Goal: Task Accomplishment & Management: Manage account settings

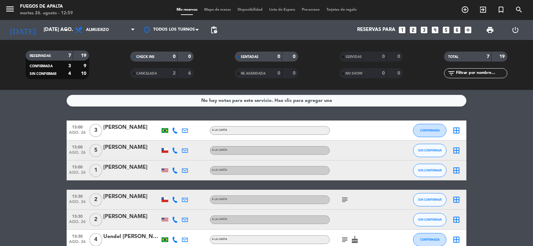
click at [35, 136] on bookings-row "13:00 ago. 26 3 [PERSON_NAME] A [PERSON_NAME] CONFIRMADA border_all 13:00 ago. …" at bounding box center [266, 200] width 533 height 159
click at [50, 30] on input "[DATE] ago." at bounding box center [72, 30] width 64 height 13
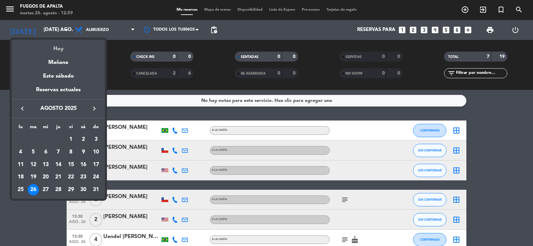
click at [61, 46] on div "Hoy" at bounding box center [58, 47] width 93 height 14
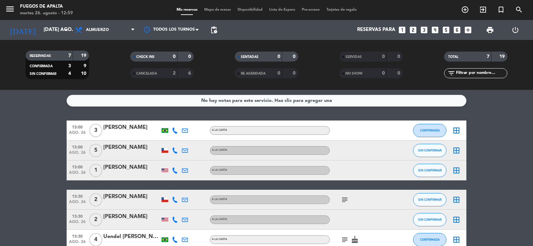
click at [49, 149] on bookings-row "13:00 ago. 26 3 [PERSON_NAME] A [PERSON_NAME] CONFIRMADA border_all 13:00 ago. …" at bounding box center [266, 200] width 533 height 159
click at [413, 33] on icon "looks_two" at bounding box center [413, 30] width 9 height 9
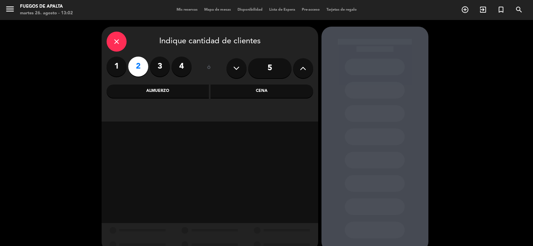
click at [174, 89] on div "Almuerzo" at bounding box center [158, 91] width 103 height 13
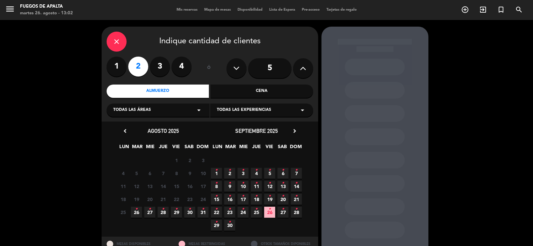
click at [139, 211] on span "26 •" at bounding box center [136, 212] width 11 height 11
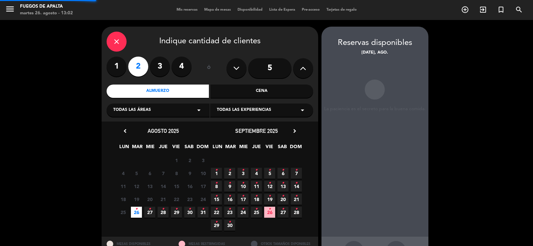
scroll to position [26, 0]
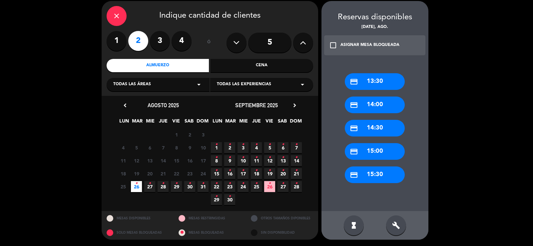
click at [376, 107] on div "credit_card 14:00" at bounding box center [375, 105] width 60 height 17
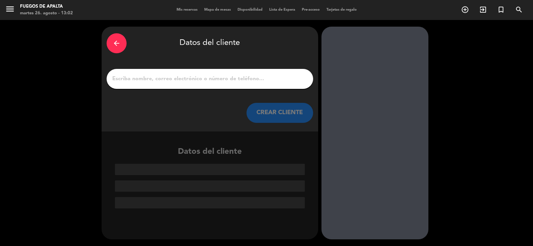
click at [211, 82] on input "1" at bounding box center [210, 78] width 197 height 9
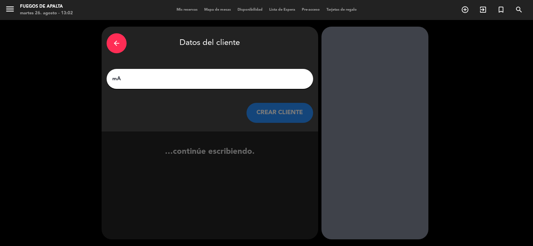
type input "m"
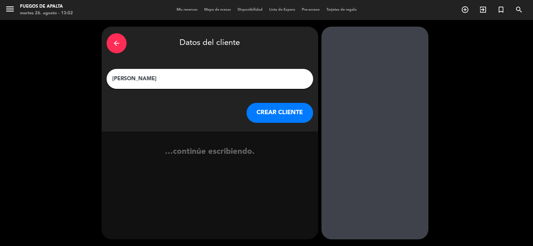
type input "[PERSON_NAME]"
click at [280, 112] on button "CREAR CLIENTE" at bounding box center [280, 113] width 67 height 20
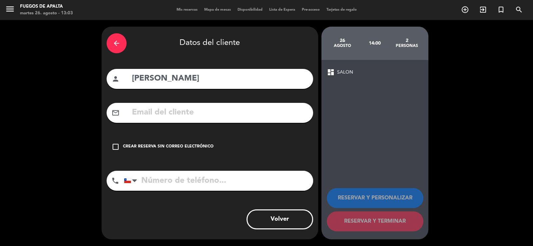
click at [184, 149] on div "Crear reserva sin correo electrónico" at bounding box center [168, 147] width 91 height 7
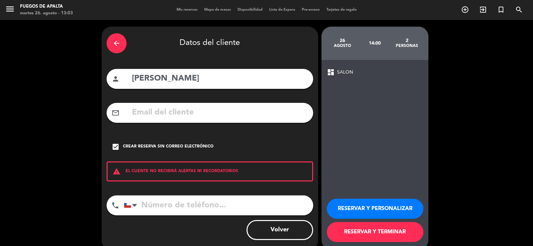
click at [167, 200] on input "tel" at bounding box center [218, 206] width 189 height 20
type input "992360379"
click at [371, 228] on button "RESERVAR Y TERMINAR" at bounding box center [375, 232] width 97 height 20
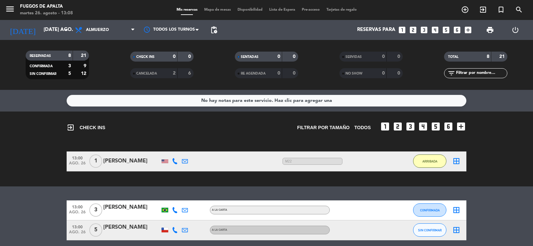
click at [0, 154] on bookings-row "13:00 ago. 26 1 [PERSON_NAME] 5 MIN / 40 MIN sms M22 ARRIBADA border_all" at bounding box center [266, 162] width 533 height 20
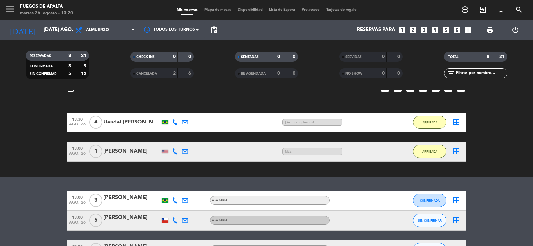
scroll to position [19, 0]
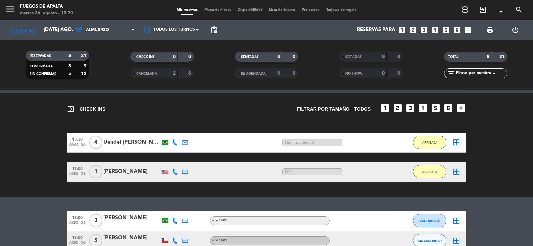
click at [133, 143] on div "Uendel [PERSON_NAME] Ugatti" at bounding box center [131, 142] width 57 height 9
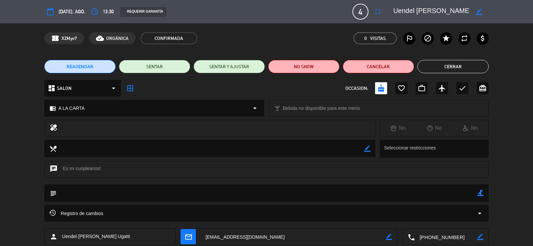
click at [480, 193] on icon "border_color" at bounding box center [480, 193] width 6 height 6
click at [462, 193] on textarea at bounding box center [267, 193] width 420 height 17
type textarea "M7"
click at [480, 196] on icon at bounding box center [480, 193] width 6 height 6
click at [459, 68] on button "Cerrar" at bounding box center [452, 66] width 71 height 13
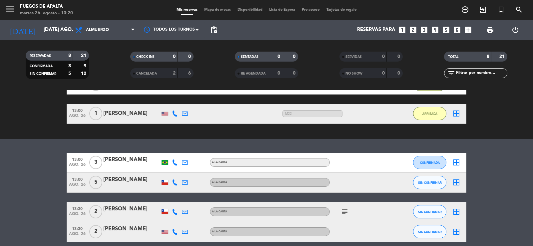
scroll to position [114, 0]
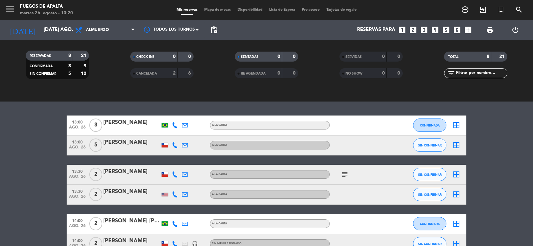
click at [138, 143] on div "[PERSON_NAME]" at bounding box center [131, 142] width 57 height 9
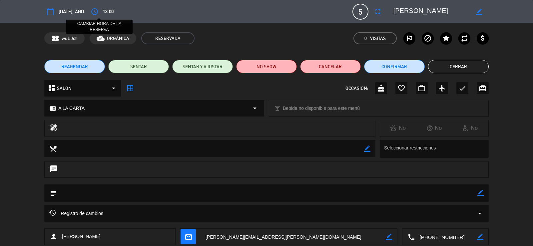
click at [97, 12] on icon "access_time" at bounding box center [95, 12] width 8 height 8
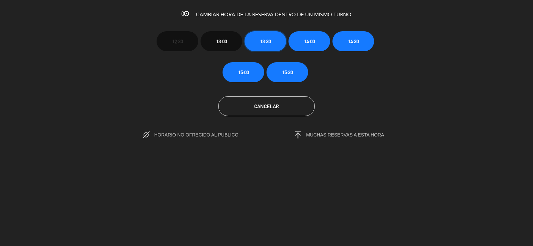
click at [266, 33] on button "13:30" at bounding box center [266, 41] width 42 height 20
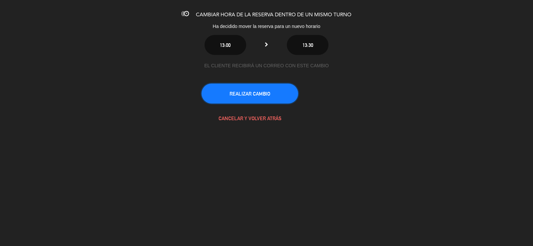
click at [264, 98] on button "REALIZAR CAMBIO" at bounding box center [250, 94] width 97 height 20
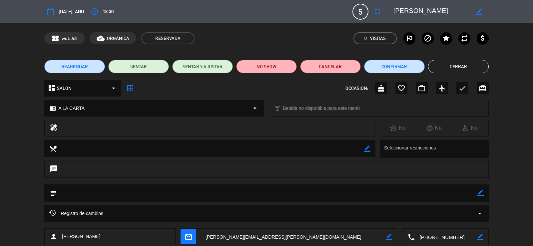
click at [468, 61] on button "Cerrar" at bounding box center [458, 66] width 61 height 13
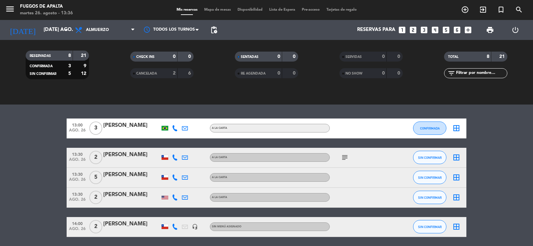
scroll to position [165, 0]
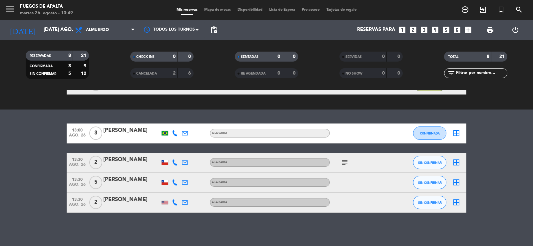
click at [10, 172] on bookings-row "13:00 ago. 26 3 [PERSON_NAME] A [PERSON_NAME] CONFIRMADA border_all 13:30 ago. …" at bounding box center [266, 168] width 533 height 89
click at [40, 31] on input "[DATE] ago." at bounding box center [72, 30] width 64 height 13
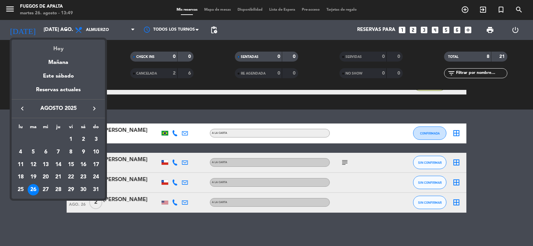
click at [64, 49] on div "Hoy" at bounding box center [58, 47] width 93 height 14
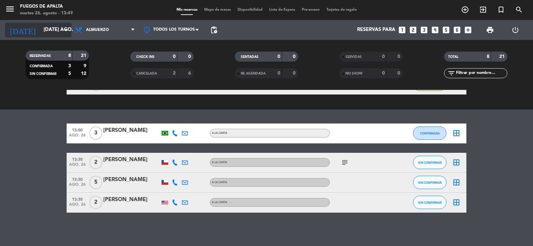
click at [60, 33] on input "[DATE] ago." at bounding box center [72, 30] width 64 height 13
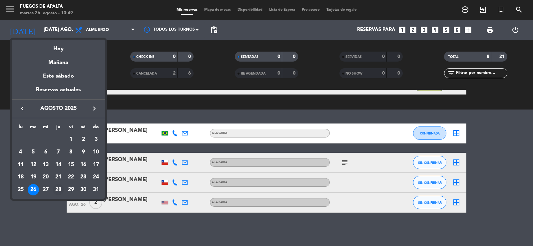
click at [57, 189] on div "28" at bounding box center [58, 189] width 11 height 11
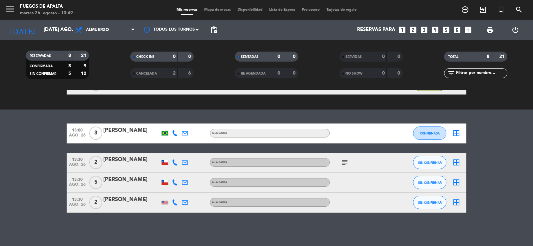
type input "jue. 28 ago."
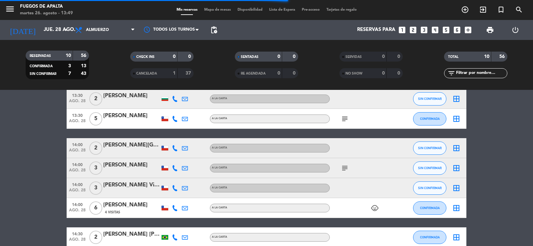
scroll to position [136, 0]
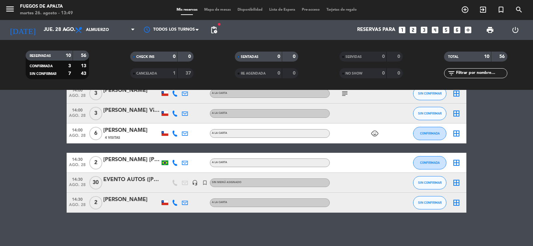
click at [130, 180] on div "EVENTO AUTOS ([PERSON_NAME])" at bounding box center [131, 180] width 57 height 9
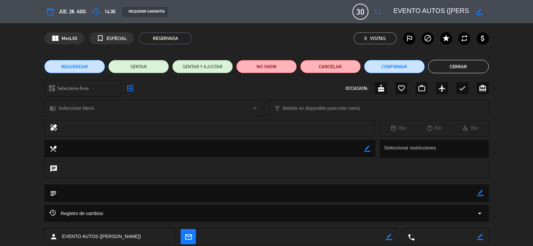
click at [481, 194] on icon "border_color" at bounding box center [480, 193] width 6 height 6
click at [424, 193] on textarea at bounding box center [267, 193] width 420 height 17
click at [468, 67] on button "Cerrar" at bounding box center [458, 66] width 61 height 13
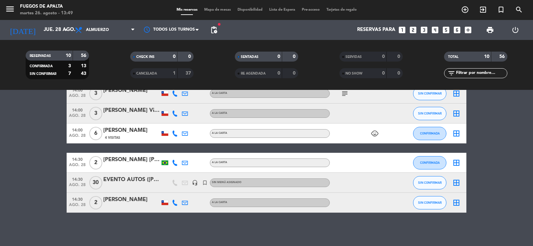
click at [119, 181] on div "EVENTO AUTOS ([PERSON_NAME])" at bounding box center [131, 180] width 57 height 9
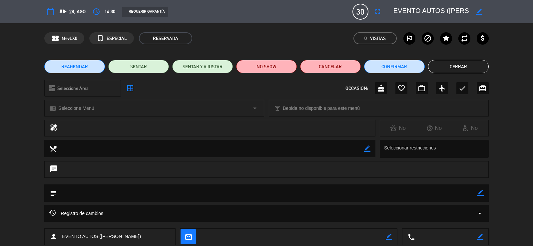
click at [480, 194] on icon "border_color" at bounding box center [480, 193] width 6 height 6
click at [426, 196] on textarea at bounding box center [267, 193] width 420 height 17
type textarea "PAGÓ 3.100.000 PAGADO EN SU TOTALIDAD [DATE]"
click at [479, 191] on icon at bounding box center [480, 193] width 6 height 6
click at [479, 67] on button "Cerrar" at bounding box center [458, 66] width 61 height 13
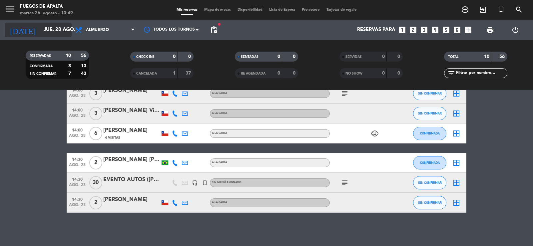
click at [61, 27] on input "jue. 28 ago." at bounding box center [72, 30] width 64 height 13
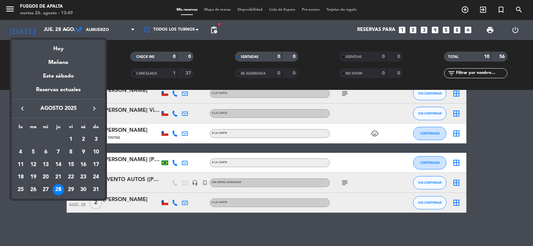
click at [45, 189] on div "27" at bounding box center [45, 189] width 11 height 11
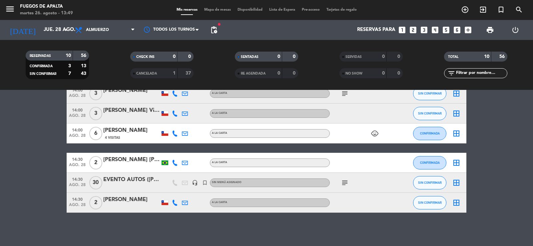
type input "mié. 27 ago."
